Goal: Find specific fact: Find specific fact

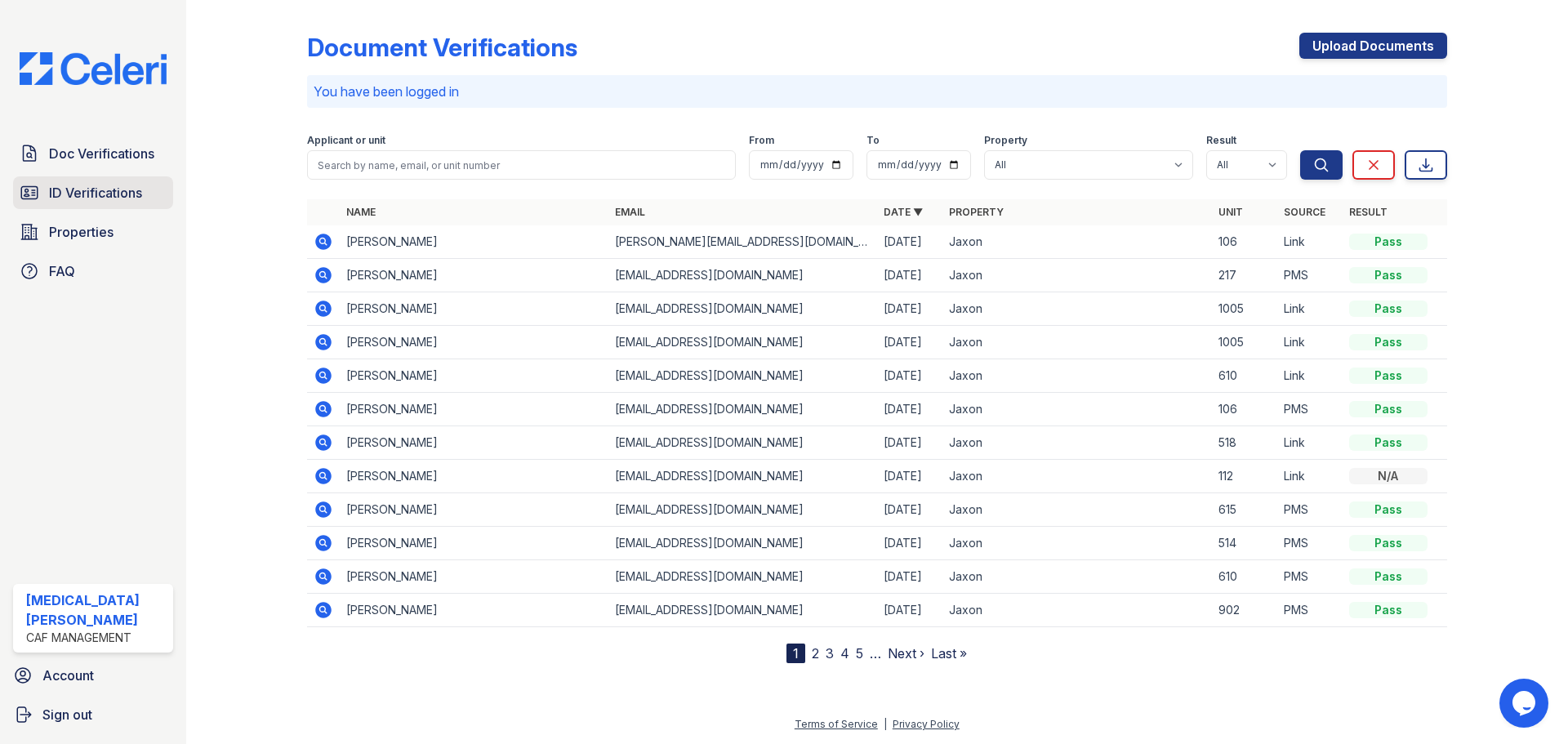
click at [134, 187] on span "ID Verifications" at bounding box center [96, 192] width 93 height 20
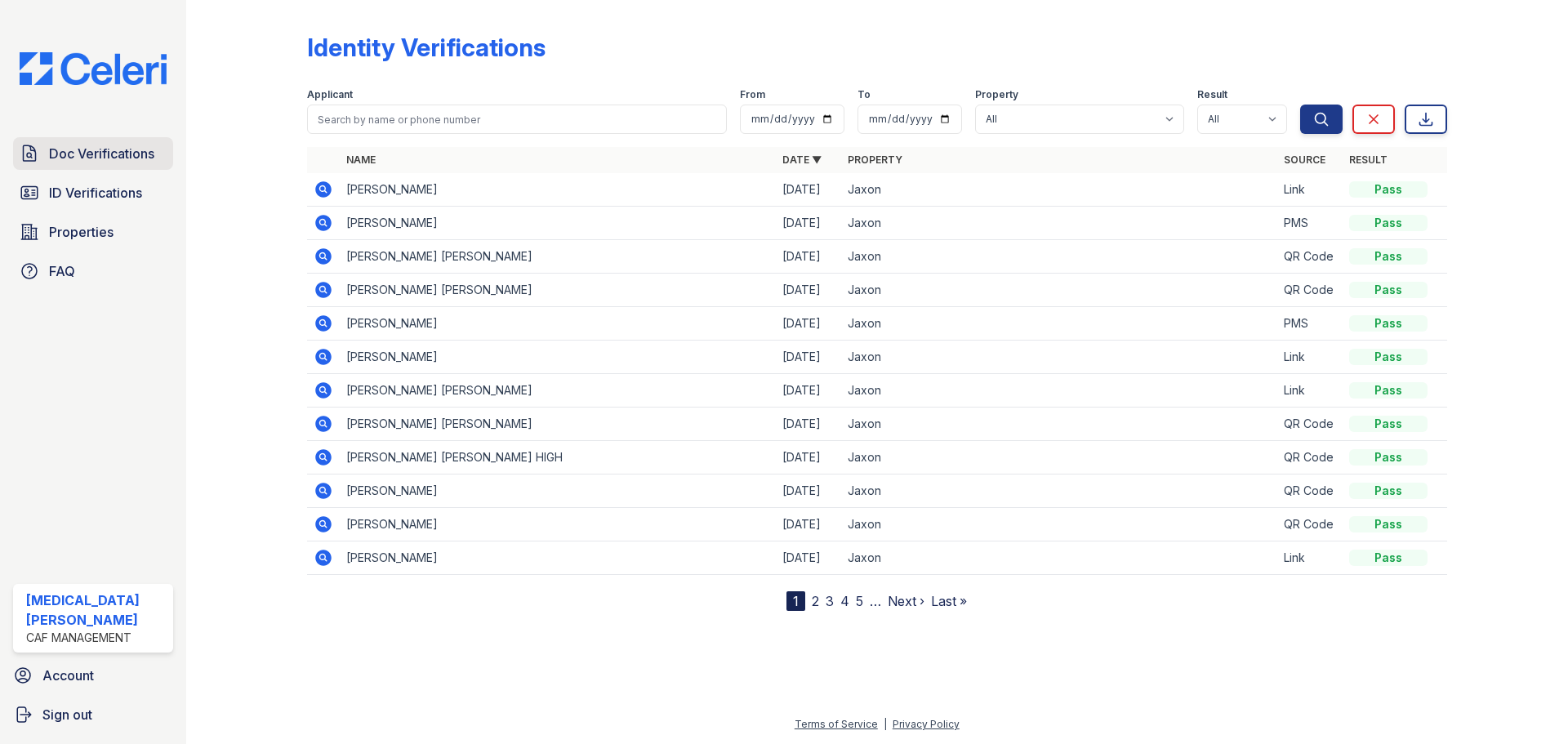
click at [103, 152] on span "Doc Verifications" at bounding box center [102, 153] width 105 height 20
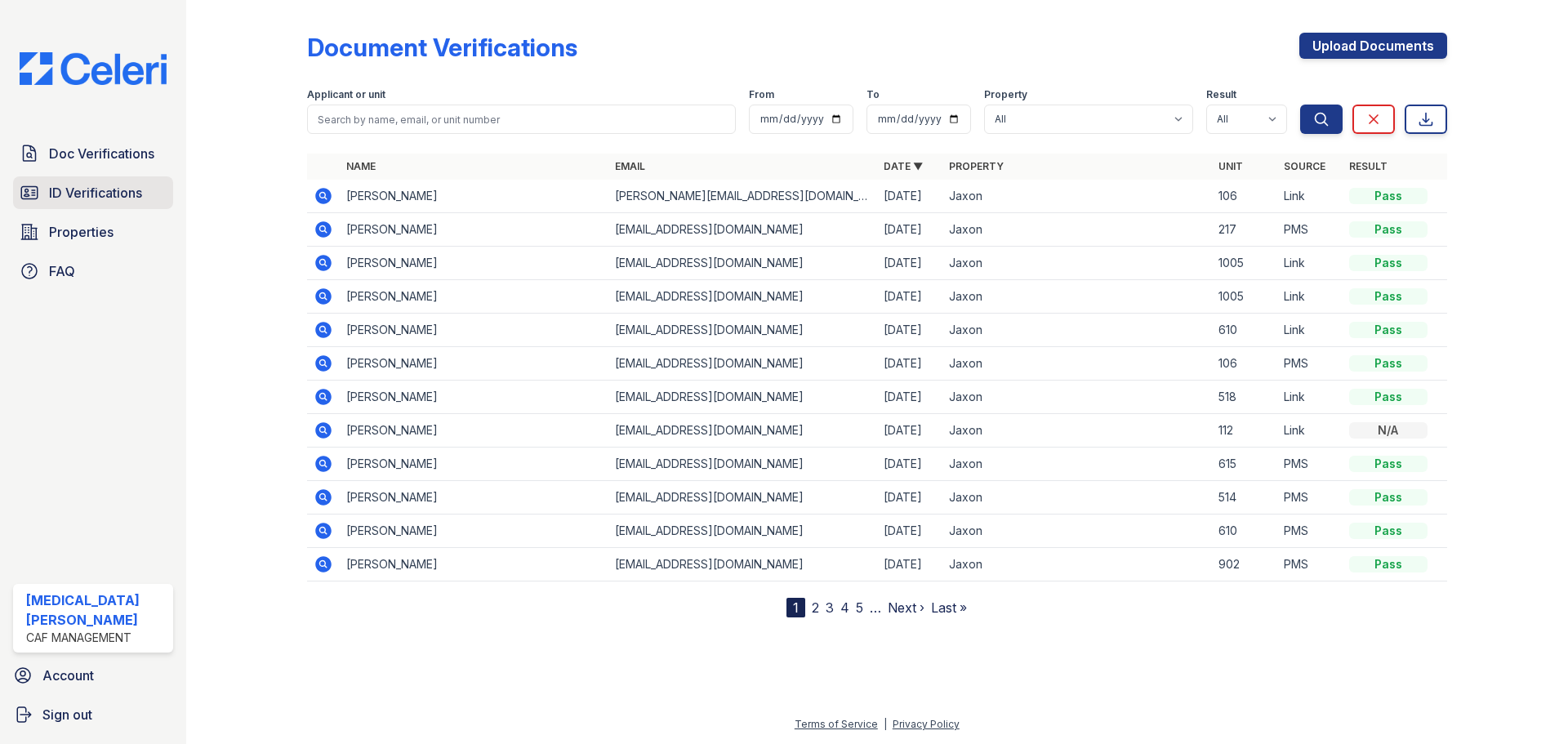
click at [96, 182] on link "ID Verifications" at bounding box center [93, 192] width 160 height 32
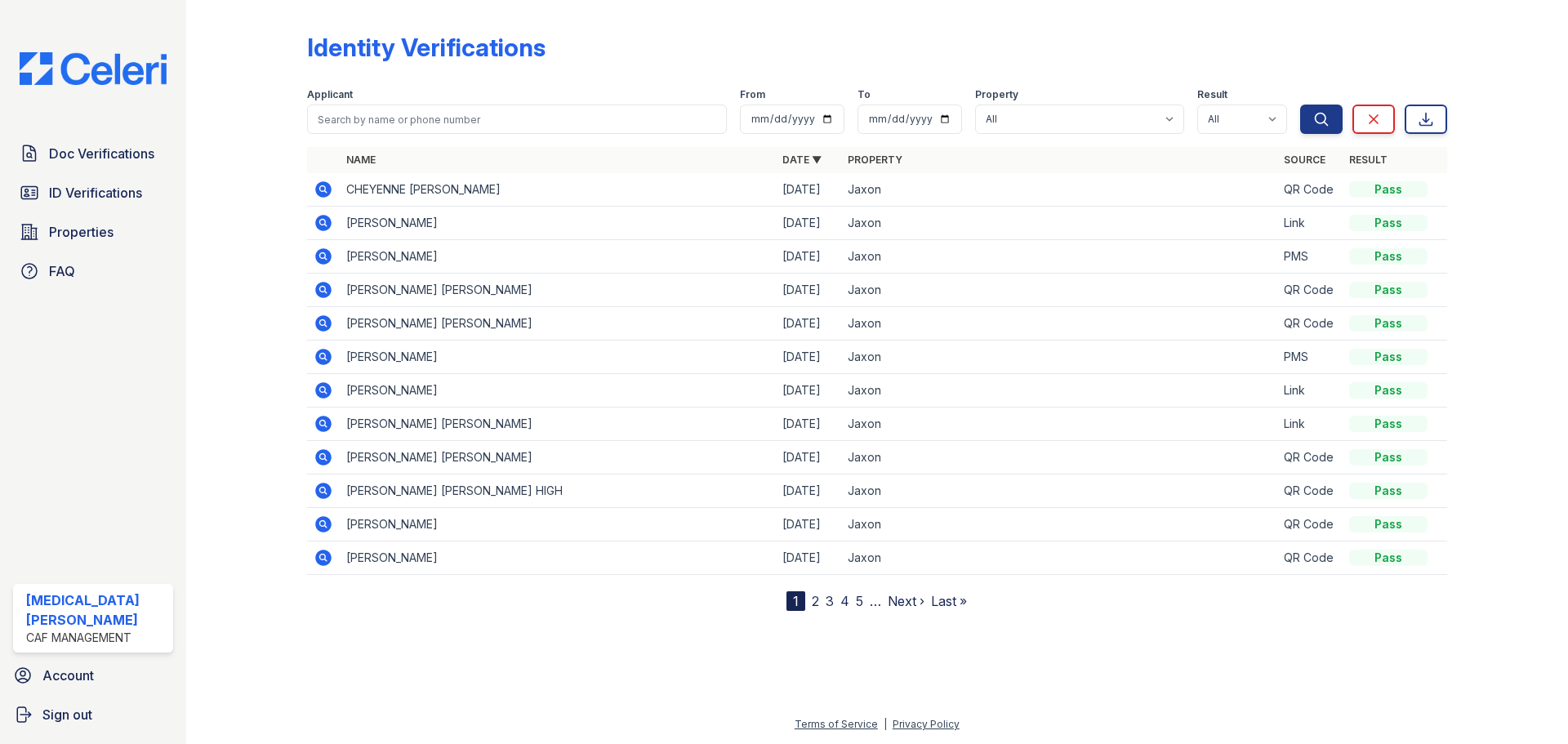
click at [324, 186] on icon at bounding box center [323, 190] width 20 height 20
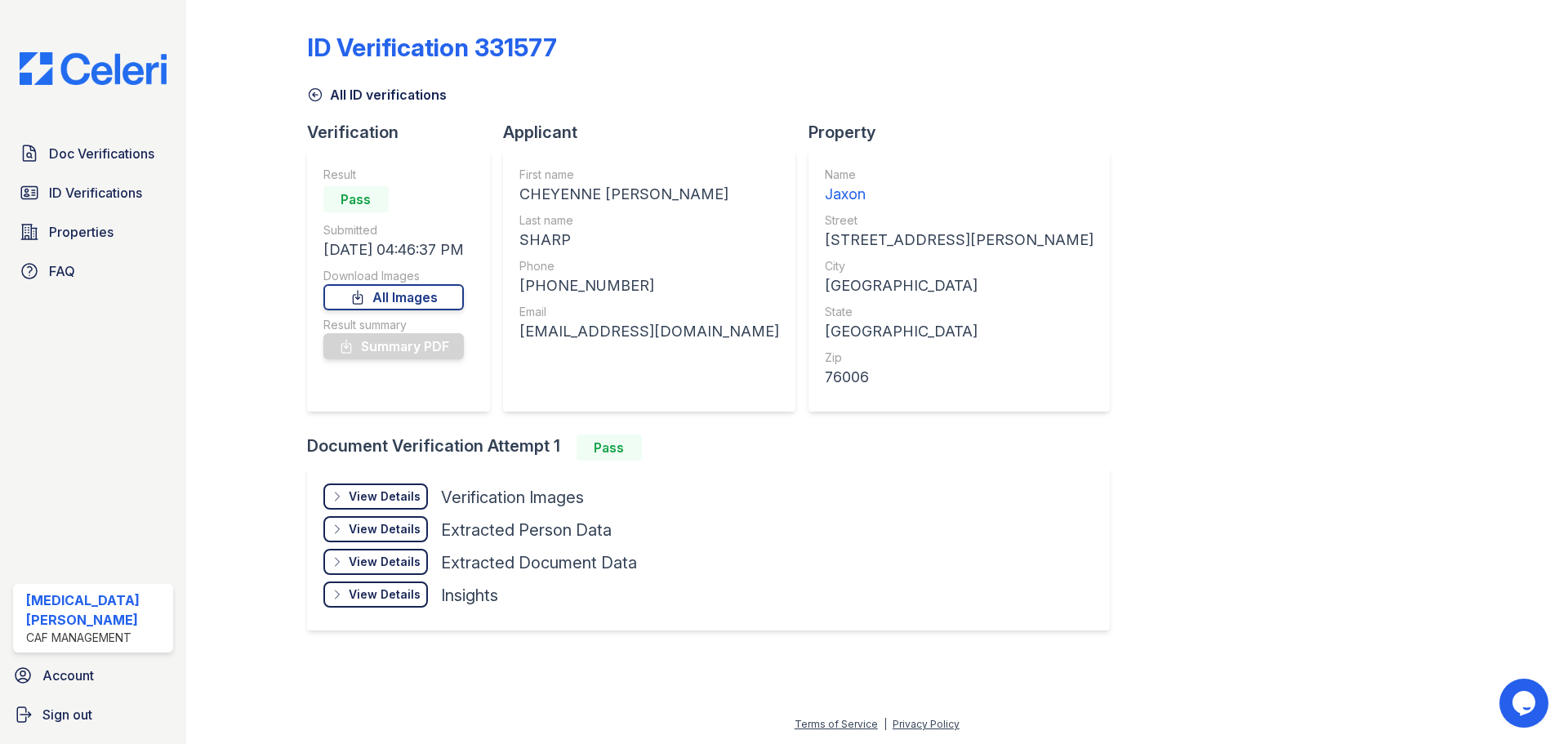
click at [549, 193] on div "CHEYENNE [PERSON_NAME]" at bounding box center [649, 193] width 260 height 22
copy div "CHEYENNE"
click at [555, 239] on div "SHARP" at bounding box center [649, 239] width 260 height 22
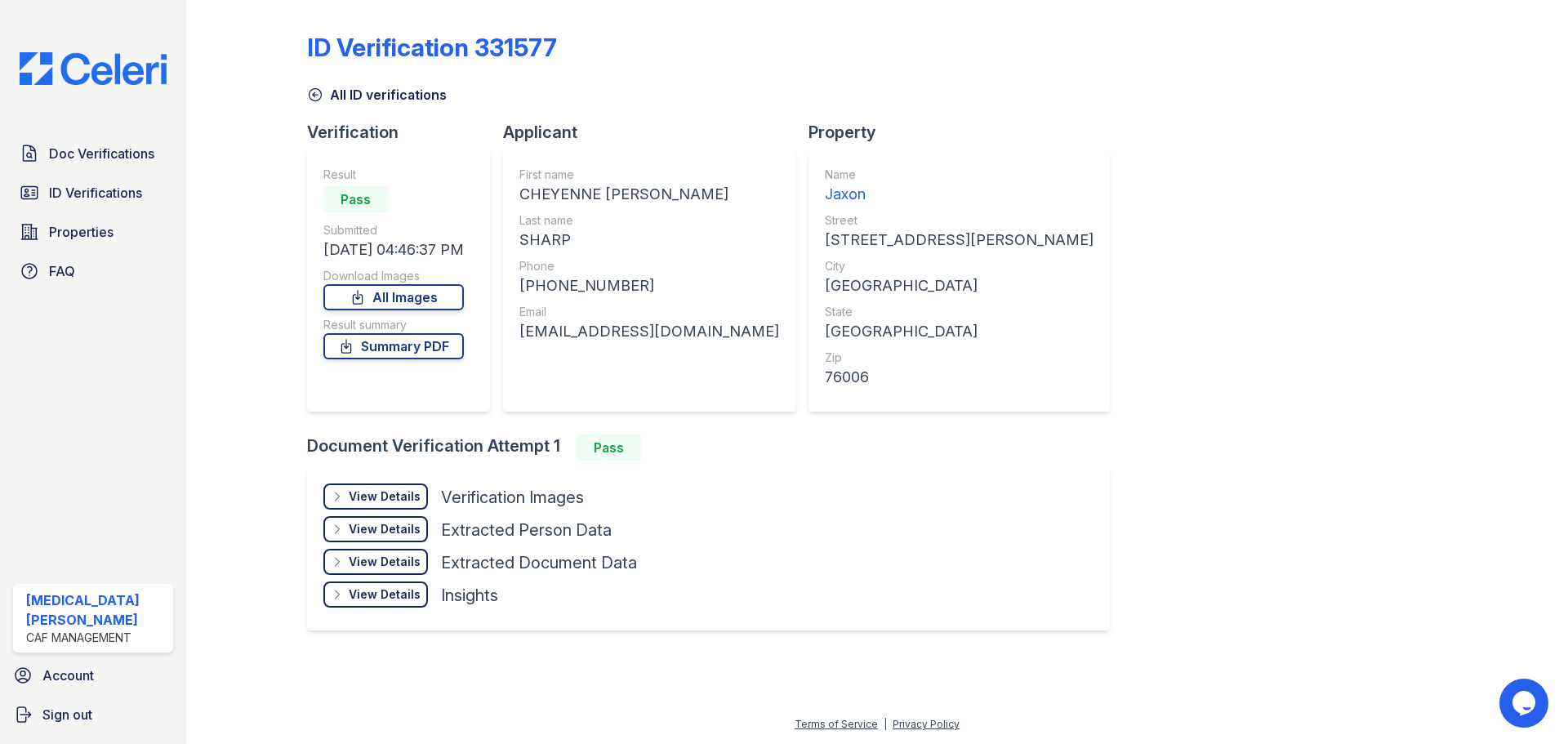
copy div "SHARP"
click at [581, 284] on div "[PHONE_NUMBER]" at bounding box center [649, 285] width 260 height 22
copy div "12147711199"
click at [599, 319] on div "Email" at bounding box center [649, 312] width 260 height 17
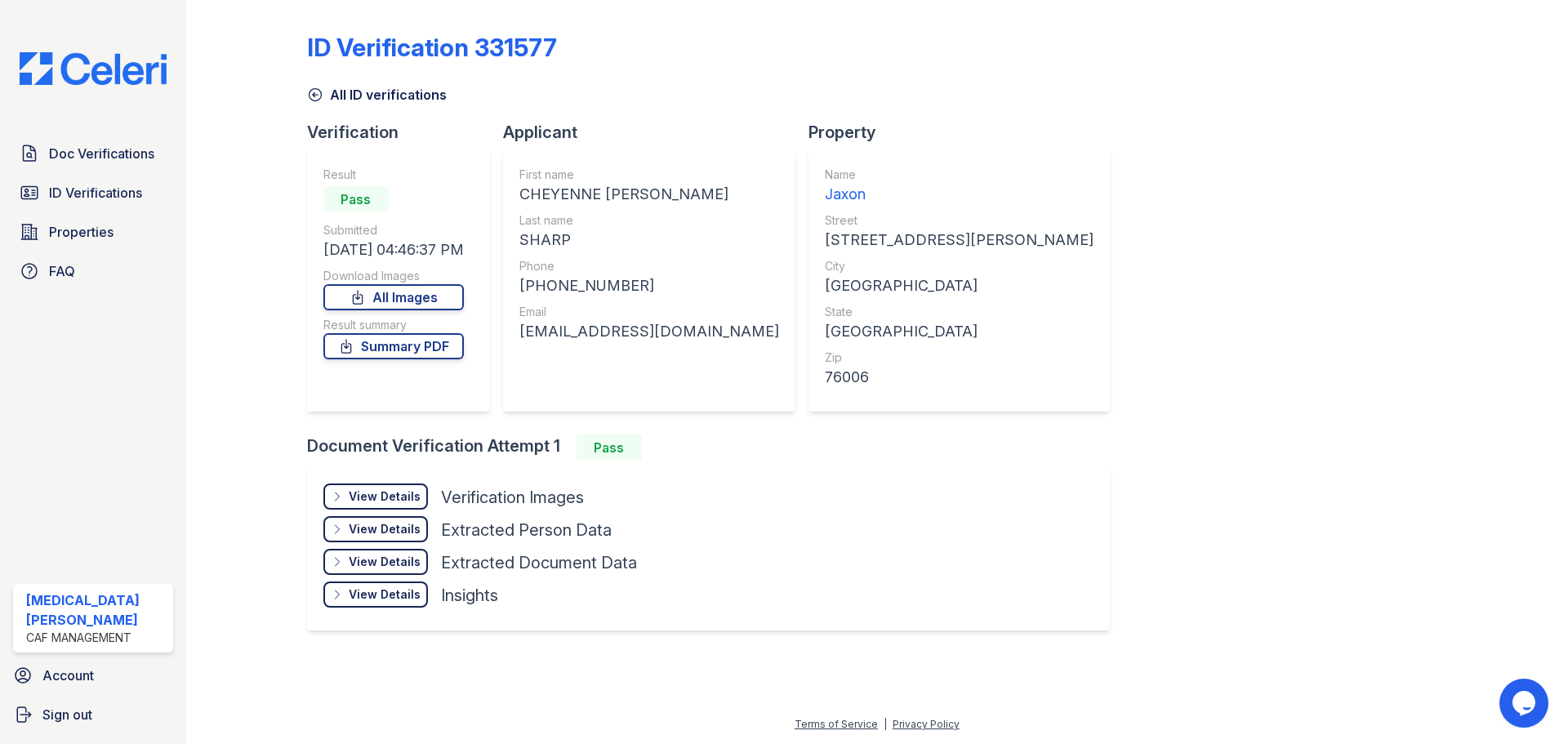
drag, startPoint x: 599, startPoint y: 322, endPoint x: 601, endPoint y: 337, distance: 15.1
click at [599, 326] on div "[EMAIL_ADDRESS][DOMAIN_NAME]" at bounding box center [649, 331] width 260 height 22
click at [606, 343] on div "First name CHEYENNE [PERSON_NAME] Last name [PERSON_NAME] Phone [PHONE_NUMBER] …" at bounding box center [649, 281] width 260 height 228
click at [608, 342] on div "[EMAIL_ADDRESS][DOMAIN_NAME]" at bounding box center [649, 331] width 260 height 22
click at [614, 335] on div "[EMAIL_ADDRESS][DOMAIN_NAME]" at bounding box center [649, 331] width 260 height 22
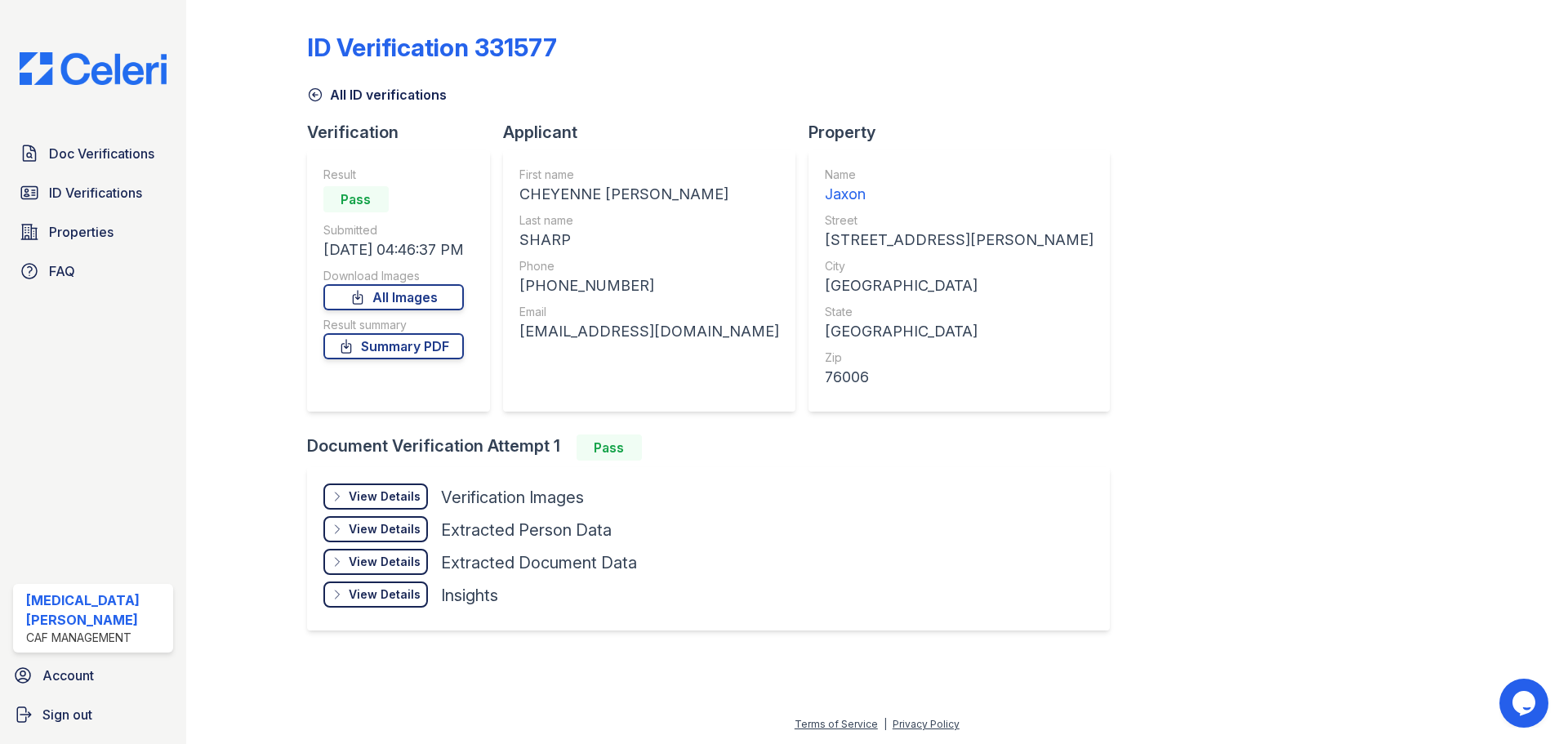
click at [615, 333] on div "[EMAIL_ADDRESS][DOMAIN_NAME]" at bounding box center [649, 331] width 260 height 22
copy div "[EMAIL_ADDRESS][DOMAIN_NAME]"
